Goal: Check status: Check status

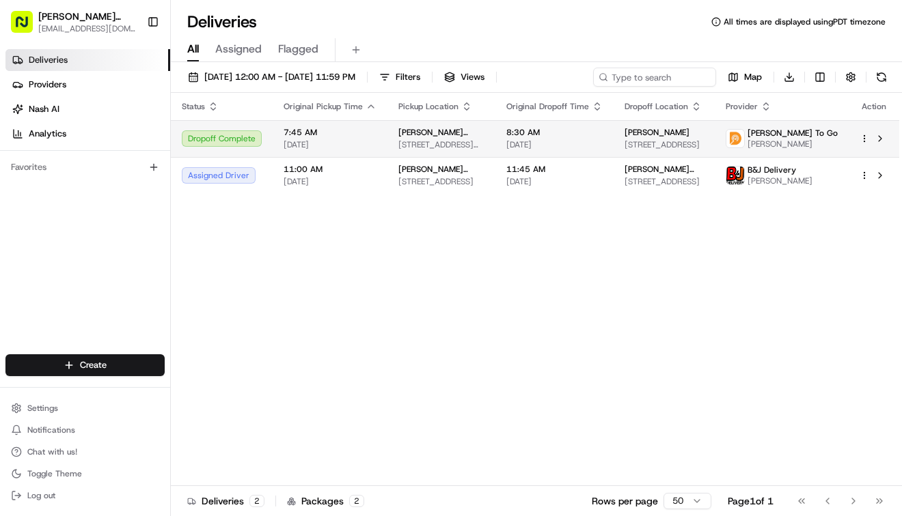
click at [222, 142] on div "Dropoff Complete" at bounding box center [222, 138] width 80 height 16
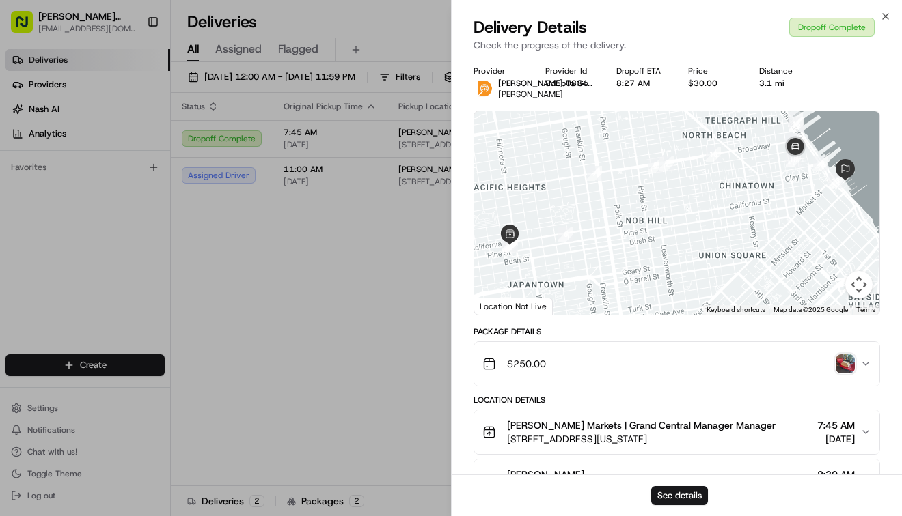
click at [846, 374] on img "button" at bounding box center [844, 363] width 19 height 19
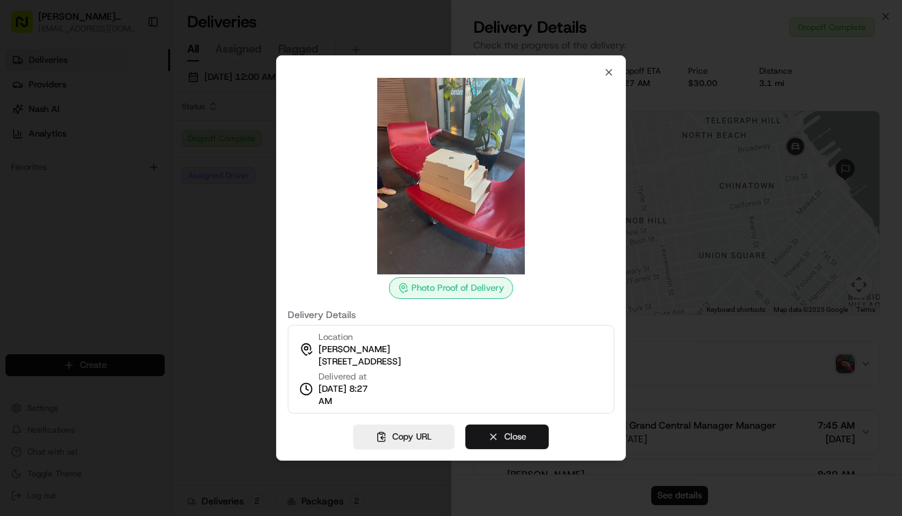
click at [515, 442] on button "Close" at bounding box center [506, 437] width 83 height 25
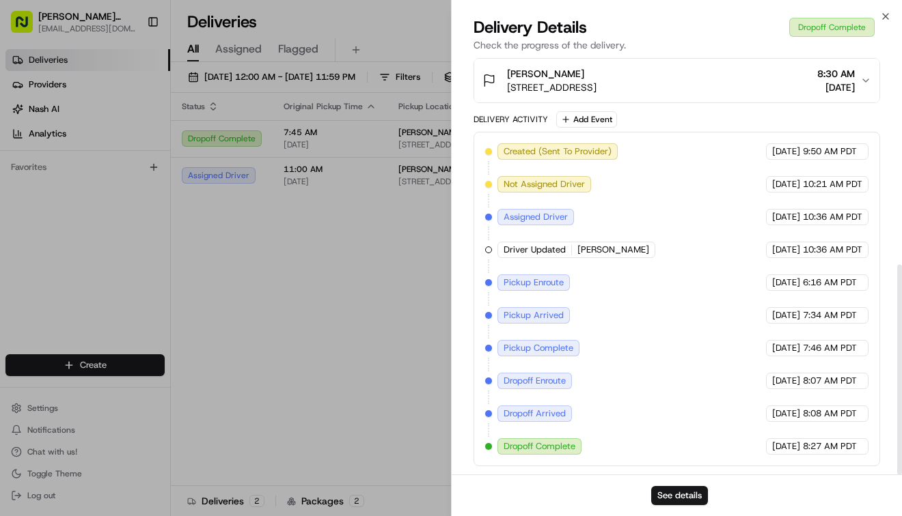
scroll to position [412, 0]
click at [389, 275] on div at bounding box center [451, 258] width 902 height 516
